Goal: Task Accomplishment & Management: Complete application form

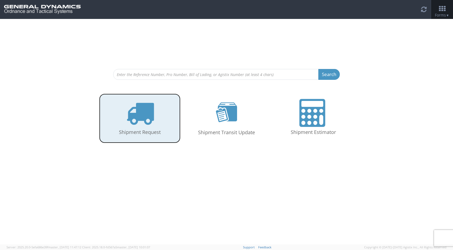
click at [133, 114] on icon at bounding box center [140, 113] width 28 height 28
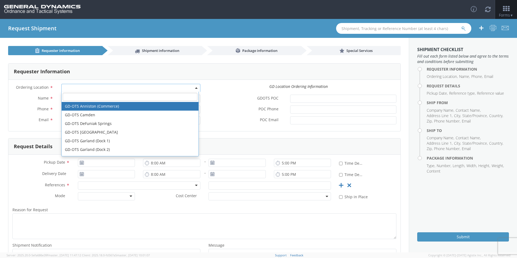
click at [86, 86] on span at bounding box center [130, 88] width 139 height 8
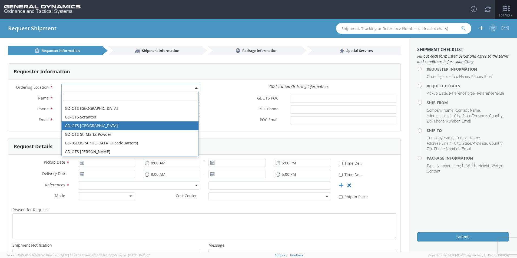
scroll to position [135, 0]
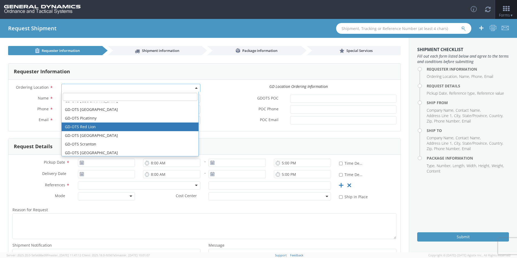
select select "310"
type input "[EMAIL_ADDRESS][DOMAIN_NAME]"
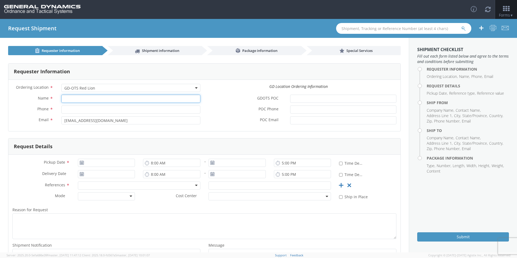
click at [92, 101] on input "Name *" at bounding box center [130, 99] width 139 height 8
type input "[PERSON_NAME]"
type input "[PHONE_NUMBER]"
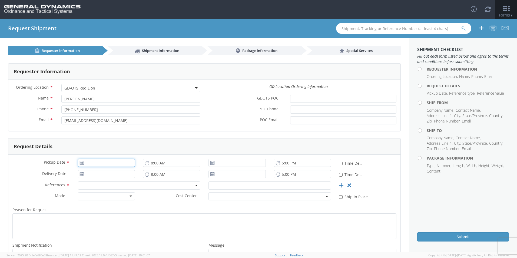
type input "[DATE]"
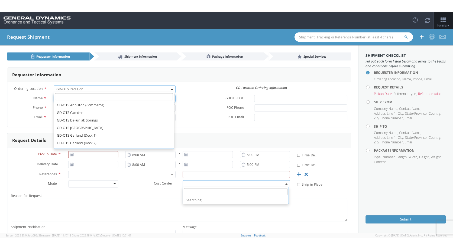
scroll to position [147, 0]
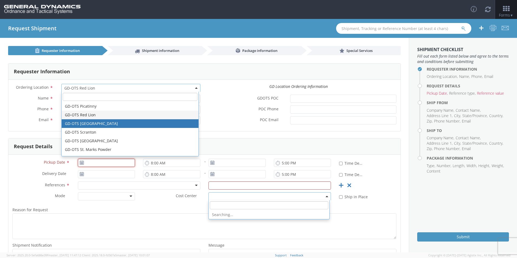
type input "[DATE]"
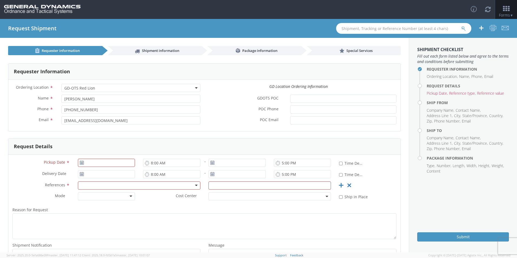
click at [223, 101] on label "GDOTS POC *" at bounding box center [246, 98] width 82 height 7
click at [290, 101] on input "GDOTS POC *" at bounding box center [343, 99] width 106 height 8
type input "[DATE]"
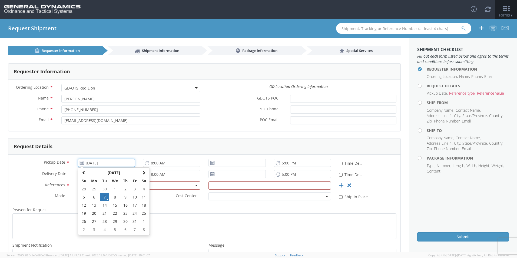
click at [96, 159] on input "[DATE]" at bounding box center [106, 163] width 57 height 8
click at [104, 196] on td "7" at bounding box center [104, 197] width 9 height 8
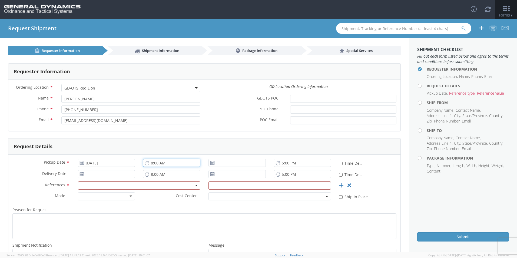
click at [195, 163] on input "8:00 AM" at bounding box center [171, 163] width 57 height 8
click at [164, 163] on input "12:00 AM" at bounding box center [171, 163] width 57 height 8
type input "12:00 PM"
click at [159, 175] on input "8:00 AM" at bounding box center [171, 174] width 57 height 8
click at [159, 175] on input "7:00 AM" at bounding box center [171, 174] width 57 height 8
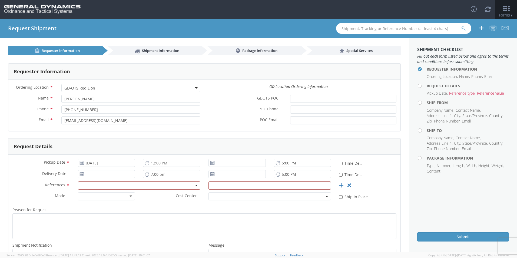
type input "7:00 PM"
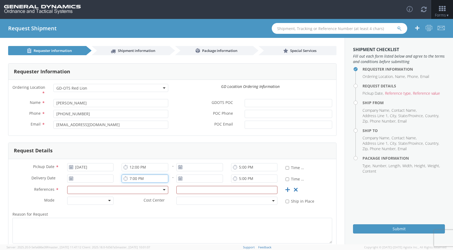
scroll to position [27, 0]
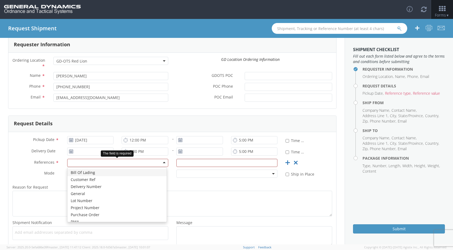
click at [82, 161] on div at bounding box center [117, 163] width 101 height 8
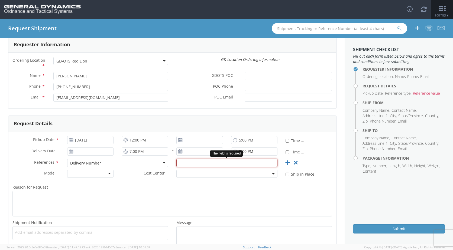
click at [209, 162] on input "text" at bounding box center [226, 163] width 101 height 8
type input "8"
type input "822208055"
click at [44, 188] on span "Reason for Request" at bounding box center [29, 187] width 35 height 5
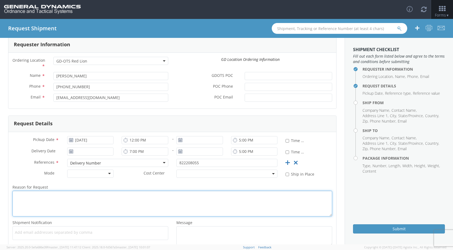
click at [44, 191] on textarea "Reason for Request *" at bounding box center [171, 204] width 319 height 26
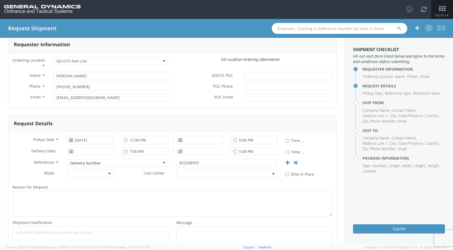
click at [109, 174] on div at bounding box center [90, 174] width 47 height 8
click at [153, 174] on span "Cost Center" at bounding box center [153, 174] width 21 height 6
click at [268, 172] on span at bounding box center [226, 174] width 101 height 8
click at [151, 177] on div "Cost Center *" at bounding box center [199, 174] width 164 height 8
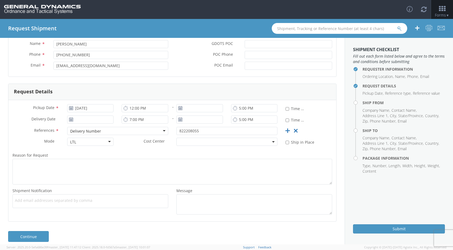
scroll to position [65, 0]
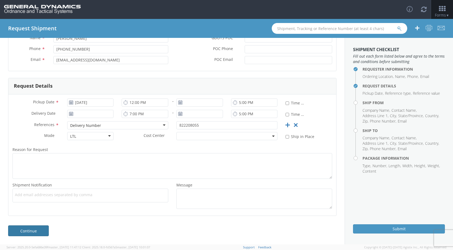
click at [27, 231] on link "Continue" at bounding box center [28, 230] width 41 height 11
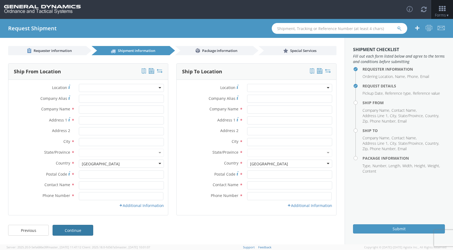
scroll to position [0, 0]
click at [84, 87] on div at bounding box center [121, 88] width 85 height 8
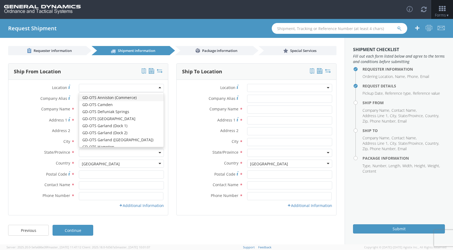
click at [113, 89] on div at bounding box center [121, 88] width 85 height 8
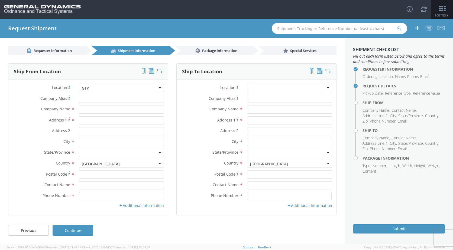
click at [107, 88] on div at bounding box center [121, 88] width 85 height 8
drag, startPoint x: 107, startPoint y: 88, endPoint x: 20, endPoint y: 92, distance: 86.9
click at [20, 92] on div "Location *" at bounding box center [87, 88] width 159 height 8
type input "G"
click at [6, 104] on div "Ship From Location Location * GD-OTS [GEOGRAPHIC_DATA] (Commerce) GD-OTS [GEOGR…" at bounding box center [88, 142] width 168 height 159
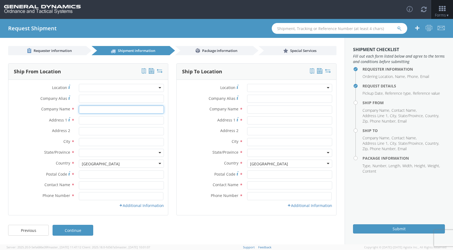
click at [85, 109] on input "text" at bounding box center [121, 110] width 85 height 8
type input "GLOBAL TUNGSTEN & POWDERS"
type input "[STREET_ADDRESS]"
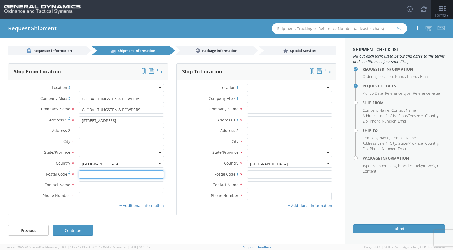
type input "18810"
type input "[PERSON_NAME]"
type input "5708672781"
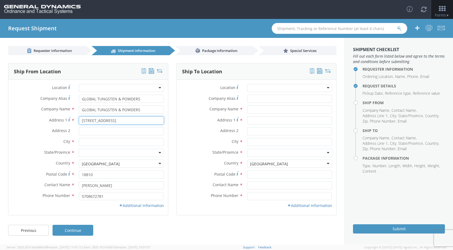
drag, startPoint x: 153, startPoint y: 122, endPoint x: 29, endPoint y: 122, distance: 124.5
click at [29, 122] on div "Address [STREET_ADDRESS]" at bounding box center [87, 120] width 159 height 8
click at [146, 106] on input "GLOBAL TUNGSTEN & POWDERS" at bounding box center [121, 110] width 85 height 8
type input "Global Tungsten & Powders Corp"
type input "NORTH [PERSON_NAME]"
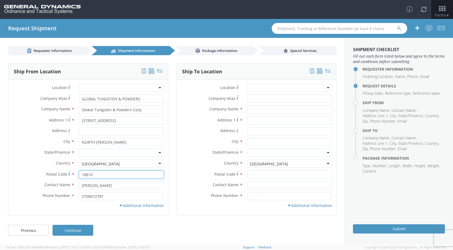
drag, startPoint x: 97, startPoint y: 176, endPoint x: 33, endPoint y: 169, distance: 65.0
click at [33, 169] on div "Location * GD-OTS Anniston (Commerce) GD-OTS [GEOGRAPHIC_DATA] GD-[GEOGRAPHIC_D…" at bounding box center [87, 147] width 159 height 127
type input "18848"
click at [20, 135] on div "Address 2 *" at bounding box center [87, 131] width 159 height 8
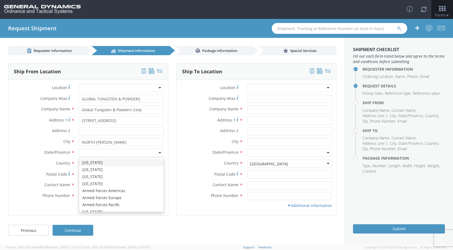
click at [97, 153] on div at bounding box center [121, 153] width 85 height 8
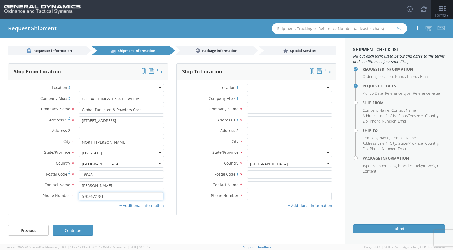
drag, startPoint x: 113, startPoint y: 196, endPoint x: 8, endPoint y: 192, distance: 104.9
click at [8, 192] on div "Ship From Location Location * GD-OTS [GEOGRAPHIC_DATA] (Commerce) GD-OTS [GEOGR…" at bounding box center [88, 139] width 160 height 152
type input "5702685266"
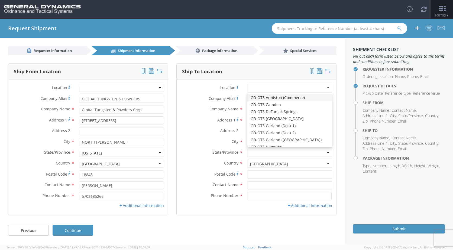
click at [329, 88] on div at bounding box center [289, 88] width 85 height 8
type input "General Dynamics - OTS"
type input "[STREET_ADDRESS]"
type input "Red Lion"
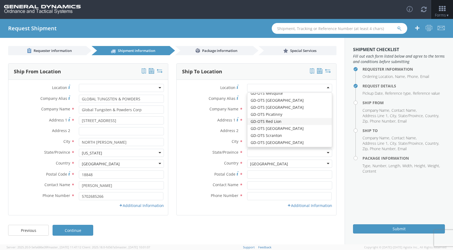
type input "17356"
type input "[PHONE_NUMBER]"
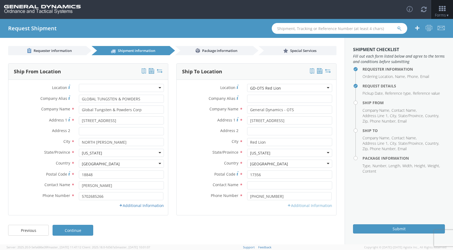
click at [306, 204] on link "Additional Information" at bounding box center [309, 205] width 45 height 5
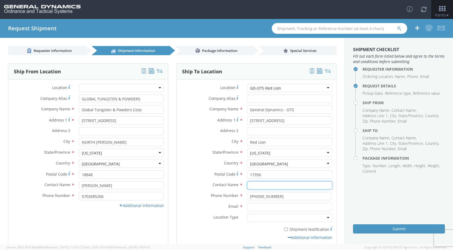
click at [261, 185] on input "text" at bounding box center [289, 185] width 85 height 8
type input "[PERSON_NAME]"
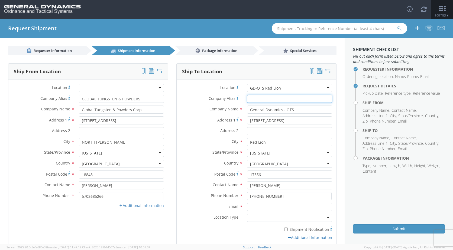
type input "General Dynamics - OTS"
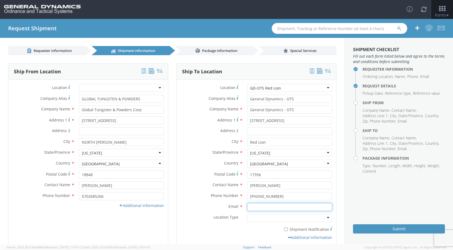
type input "[EMAIL_ADDRESS][DOMAIN_NAME]"
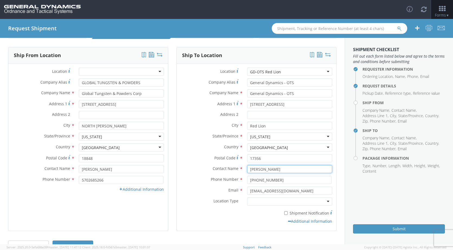
scroll to position [31, 0]
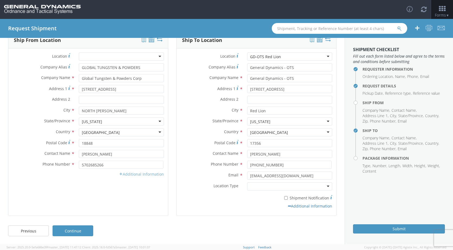
click at [122, 172] on link "Additional Information" at bounding box center [141, 174] width 45 height 5
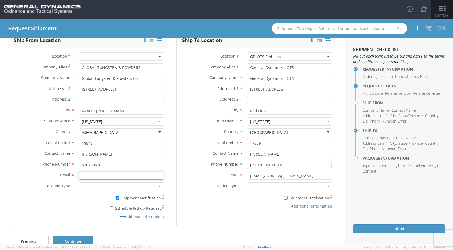
click at [95, 175] on input "Email *" at bounding box center [121, 176] width 85 height 8
type input "[PERSON_NAME][EMAIL_ADDRESS][DOMAIN_NAME]"
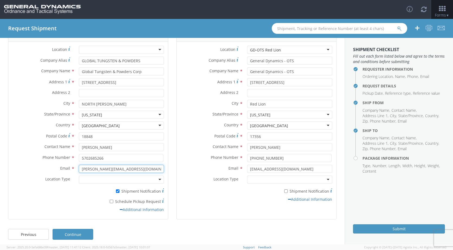
scroll to position [42, 0]
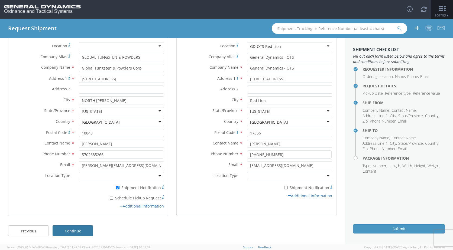
click at [76, 230] on link "Continue" at bounding box center [73, 230] width 41 height 11
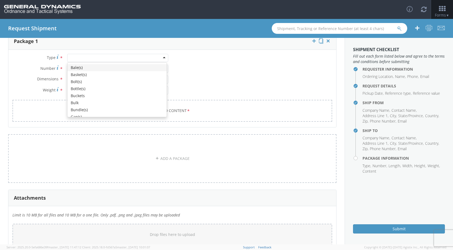
click at [78, 56] on div at bounding box center [117, 58] width 101 height 8
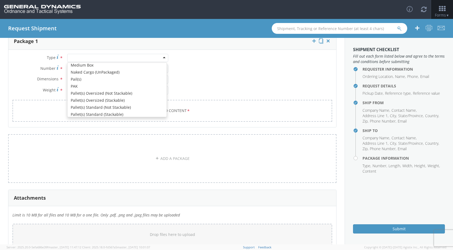
scroll to position [162, 0]
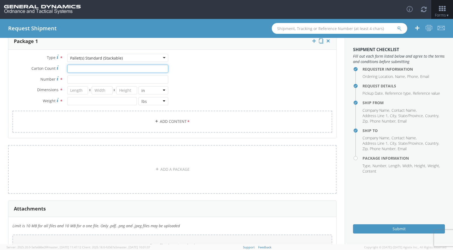
click at [92, 65] on input "Carton Count *" at bounding box center [117, 69] width 101 height 8
click at [86, 78] on input "Number *" at bounding box center [117, 80] width 101 height 8
type input "1"
click at [77, 92] on input "number" at bounding box center [77, 90] width 21 height 8
type input "48"
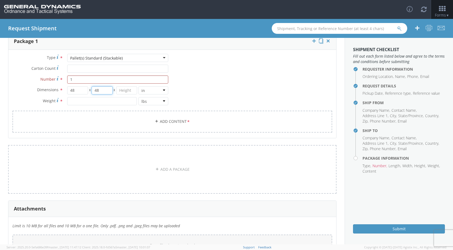
type input "48"
type input "16"
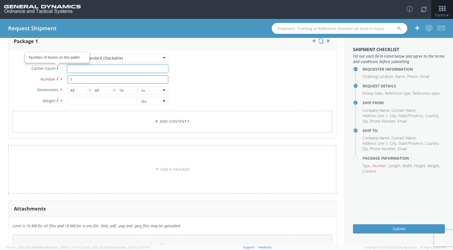
click at [78, 68] on input "Carton Count Number of boxes on the pallet *" at bounding box center [117, 69] width 101 height 8
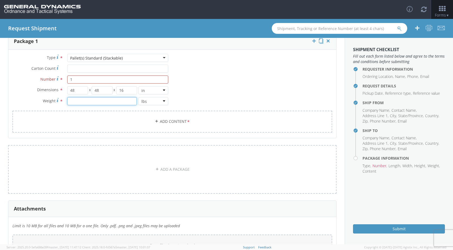
click at [79, 101] on input "number" at bounding box center [102, 101] width 70 height 8
type input "366"
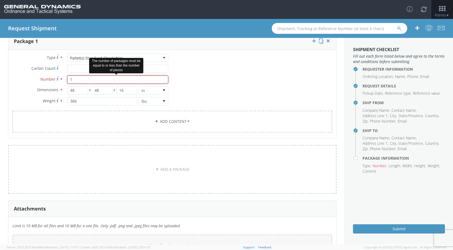
click at [123, 77] on input "1" at bounding box center [117, 80] width 101 height 8
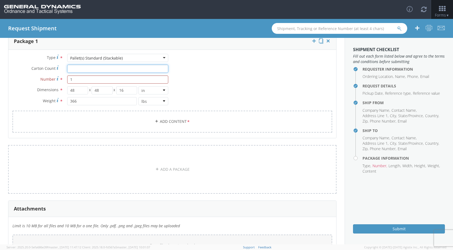
click at [76, 67] on input "Carton Count *" at bounding box center [117, 69] width 101 height 8
type input "1"
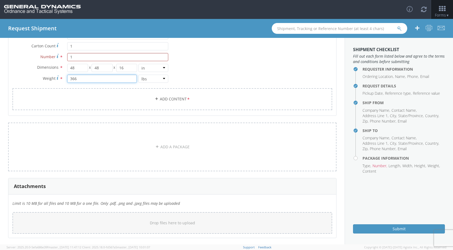
scroll to position [86, 0]
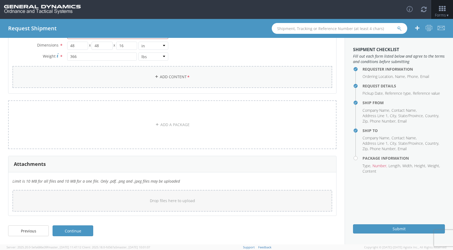
click at [163, 76] on link "Add Content *" at bounding box center [171, 77] width 319 height 22
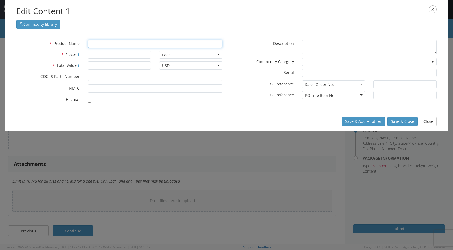
click at [105, 44] on input "text" at bounding box center [155, 44] width 135 height 8
click at [146, 55] on div "unable to find any results that match the current query" at bounding box center [155, 54] width 134 height 8
click at [97, 53] on div "unable to find any results that match the current query" at bounding box center [155, 54] width 134 height 8
type input "WHA 50MM XM1203"
type input "298"
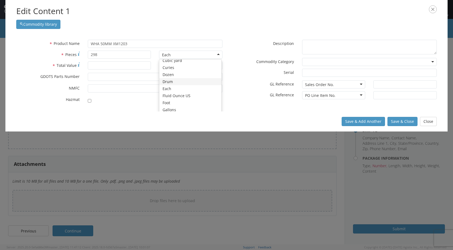
scroll to position [76, 0]
click at [111, 66] on input "* Total Value" at bounding box center [119, 65] width 63 height 8
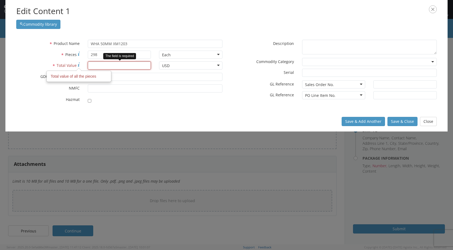
click at [108, 67] on input "* Total Value Total value of all the pieces" at bounding box center [119, 65] width 63 height 8
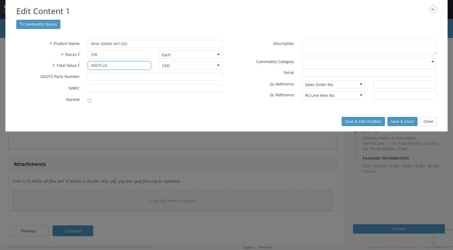
type input "49879.24"
click at [111, 78] on input "* GDOTS Parts Number" at bounding box center [155, 77] width 135 height 8
click at [398, 121] on button "Save & Close" at bounding box center [402, 121] width 30 height 9
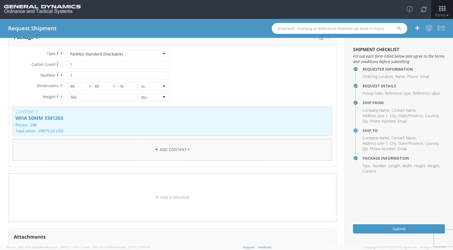
scroll to position [119, 0]
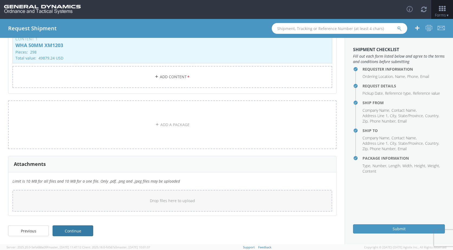
click at [71, 231] on link "Continue" at bounding box center [73, 230] width 41 height 11
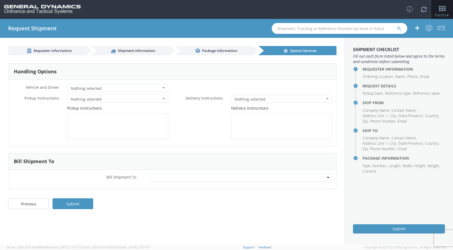
scroll to position [0, 0]
click at [81, 204] on link "Submit" at bounding box center [73, 203] width 41 height 11
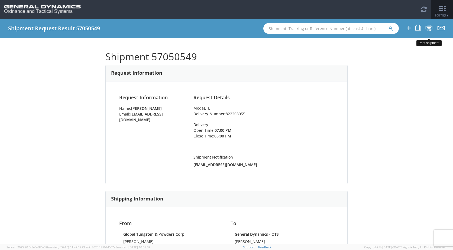
click at [429, 28] on icon at bounding box center [428, 28] width 7 height 7
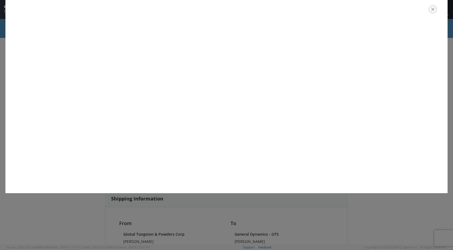
click at [434, 12] on icon "button" at bounding box center [432, 9] width 8 height 8
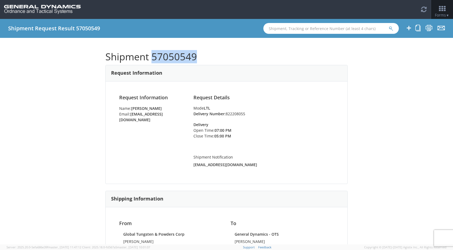
drag, startPoint x: 197, startPoint y: 55, endPoint x: 151, endPoint y: 56, distance: 45.7
click at [151, 56] on h1 "Shipment 57050549" at bounding box center [226, 56] width 242 height 11
copy h1 "57050549"
